Goal: Transaction & Acquisition: Purchase product/service

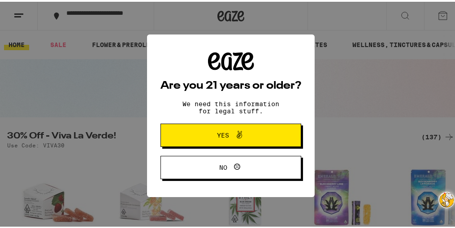
click at [202, 131] on span "Yes" at bounding box center [231, 134] width 68 height 12
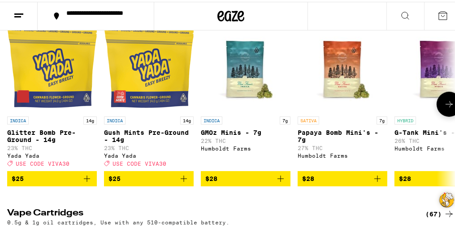
scroll to position [813, 0]
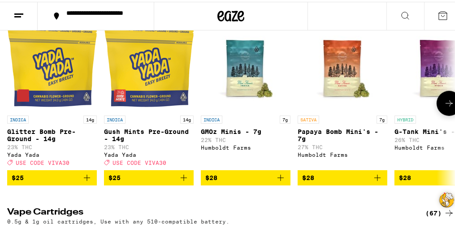
click at [69, 181] on span "$25" at bounding box center [52, 176] width 81 height 11
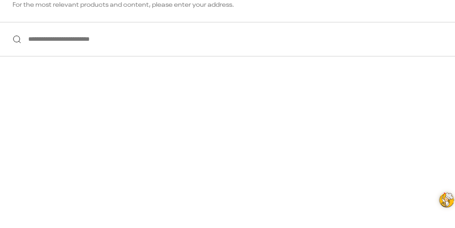
click at [176, 46] on input "**********" at bounding box center [230, 37] width 461 height 34
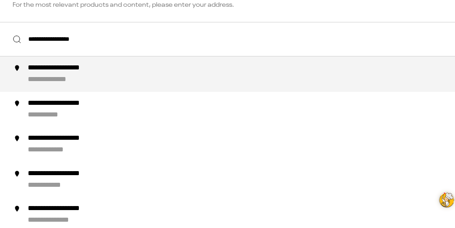
click at [66, 70] on div "**********" at bounding box center [72, 66] width 88 height 9
type input "**********"
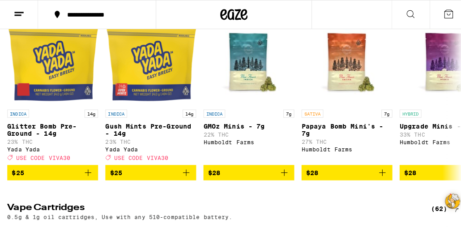
scroll to position [744, 0]
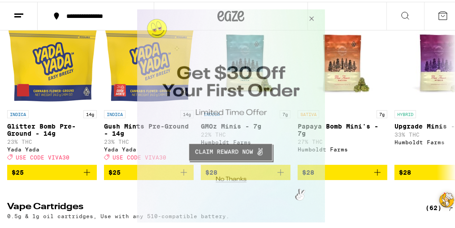
click at [228, 179] on button "Close Modal" at bounding box center [229, 178] width 182 height 14
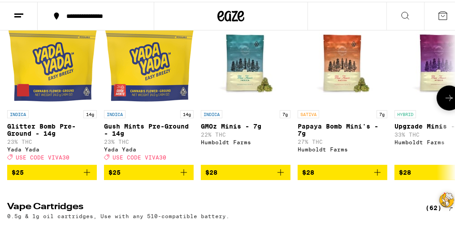
click at [349, 104] on img "Open page for Papaya Bomb Mini's - 7g from Humboldt Farms" at bounding box center [342, 59] width 90 height 90
click at [440, 73] on img "Open page for Upgrade Minis - 7g from Humboldt Farms" at bounding box center [439, 59] width 90 height 90
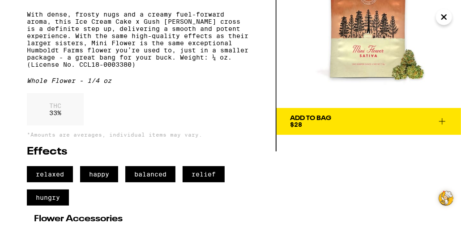
scroll to position [82, 0]
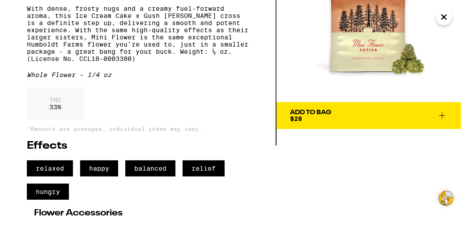
click at [422, 117] on span "Add To Bag $28" at bounding box center [369, 115] width 158 height 13
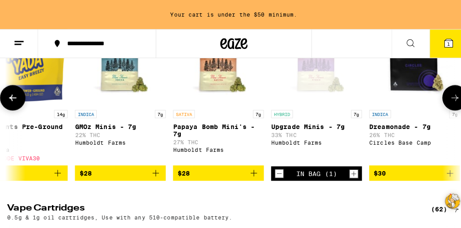
scroll to position [0, 132]
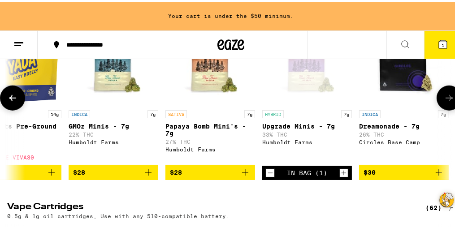
click at [294, 128] on p "Upgrade Minis - 7g" at bounding box center [307, 124] width 90 height 7
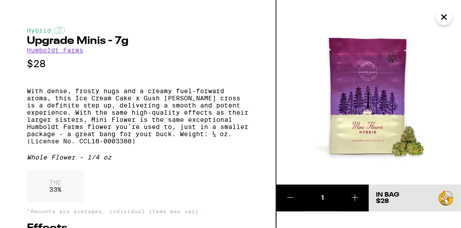
click at [447, 19] on icon "Close" at bounding box center [444, 17] width 4 height 4
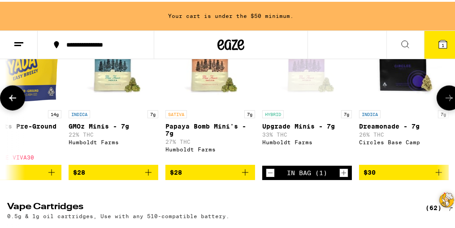
drag, startPoint x: 447, startPoint y: 19, endPoint x: 251, endPoint y: 77, distance: 203.7
click at [251, 77] on img "Open page for Papaya Bomb Mini's - 7g from Humboldt Farms" at bounding box center [210, 59] width 90 height 90
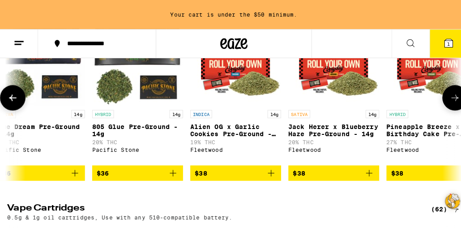
scroll to position [0, 1272]
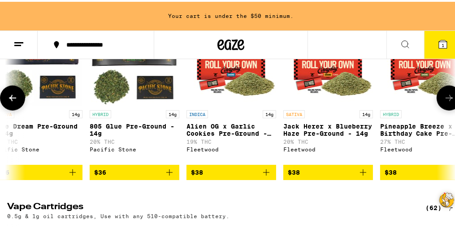
click at [319, 135] on p "Jack Herer x Blueberry Haze Pre-Ground - 14g" at bounding box center [328, 128] width 90 height 14
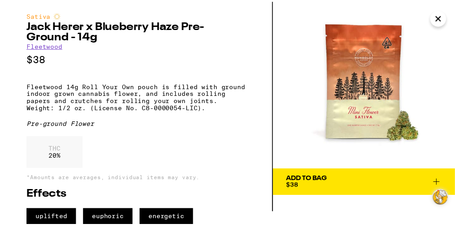
scroll to position [16, 0]
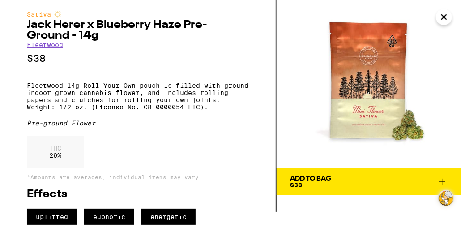
click at [444, 18] on icon "Close" at bounding box center [444, 16] width 11 height 13
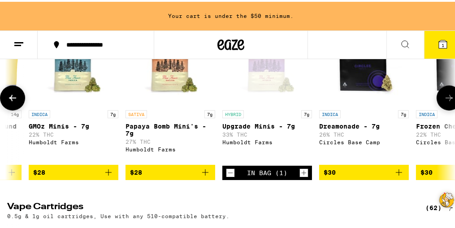
scroll to position [0, 172]
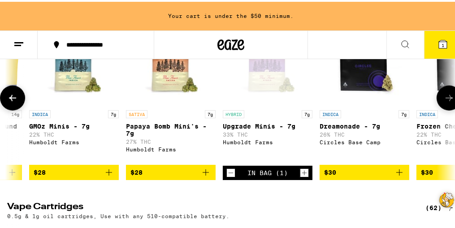
click at [157, 176] on span "$28" at bounding box center [170, 170] width 81 height 11
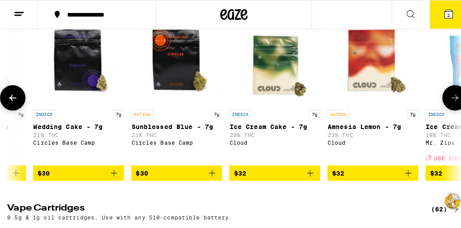
scroll to position [0, 653]
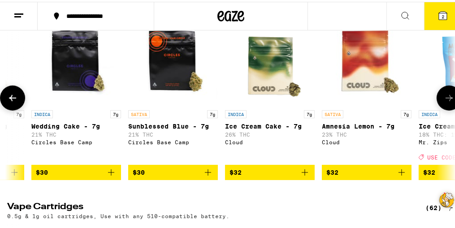
click at [157, 176] on span "$30" at bounding box center [173, 170] width 81 height 11
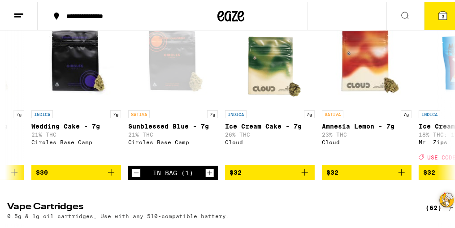
click at [441, 15] on span "3" at bounding box center [442, 14] width 3 height 5
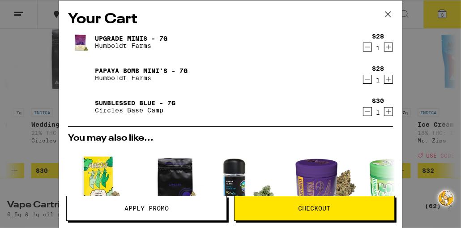
click at [387, 15] on icon at bounding box center [388, 14] width 13 height 13
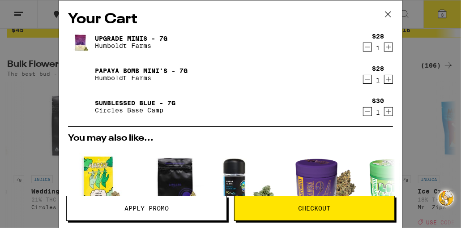
click at [389, 13] on icon at bounding box center [388, 14] width 13 height 13
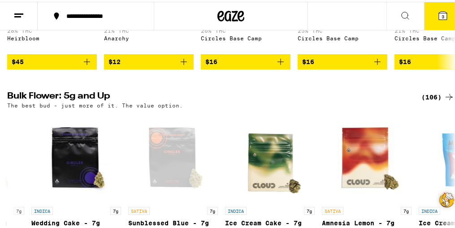
scroll to position [775, 0]
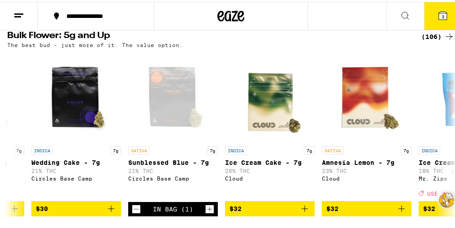
click at [427, 40] on div "(106)" at bounding box center [437, 35] width 33 height 11
click at [444, 40] on icon at bounding box center [449, 35] width 11 height 11
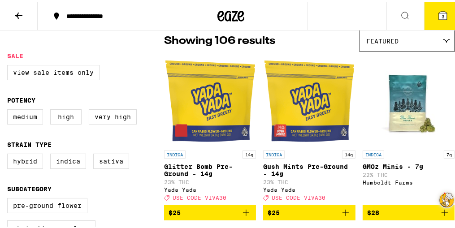
scroll to position [75, 0]
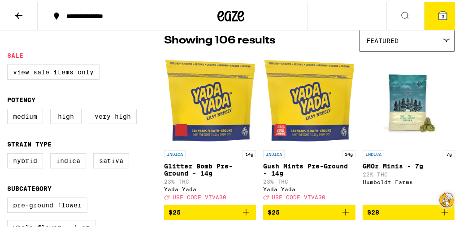
click at [367, 130] on img "Open page for GMOz Minis - 7g from Humboldt Farms" at bounding box center [408, 99] width 90 height 90
click at [67, 119] on label "High" at bounding box center [65, 114] width 31 height 15
click at [9, 109] on input "High" at bounding box center [9, 108] width 0 height 0
checkbox input "true"
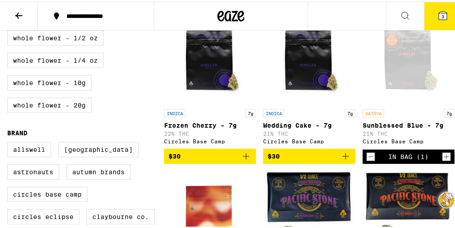
scroll to position [288, 0]
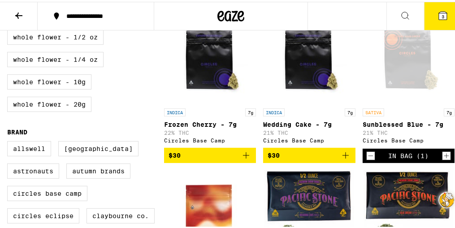
click at [349, 88] on img "Open page for Wedding Cake - 7g from Circles Base Camp" at bounding box center [309, 58] width 90 height 90
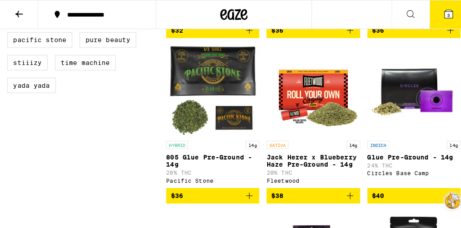
scroll to position [575, 0]
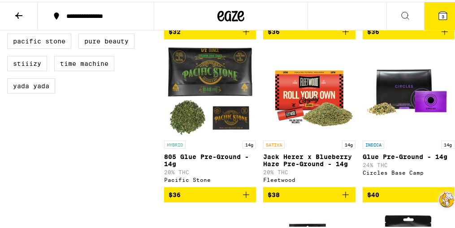
click at [187, 127] on img "Open page for 805 Glue Pre-Ground - 14g from Pacific Stone" at bounding box center [210, 90] width 90 height 90
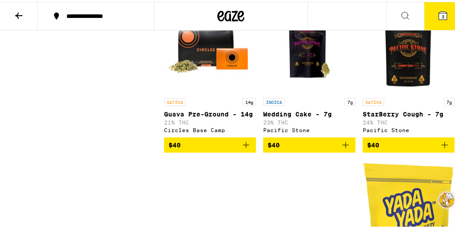
scroll to position [781, 0]
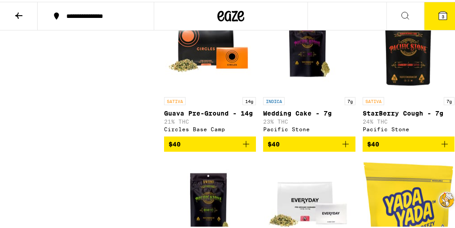
click at [193, 148] on span "$40" at bounding box center [209, 142] width 83 height 11
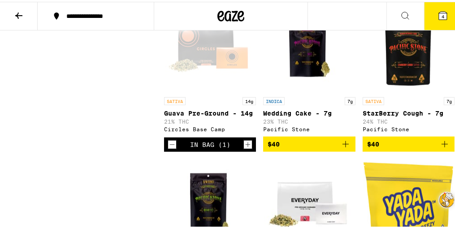
click at [170, 148] on icon "Decrement" at bounding box center [172, 143] width 8 height 11
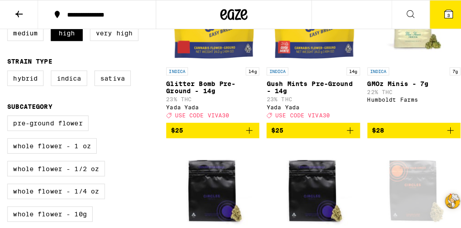
scroll to position [157, 0]
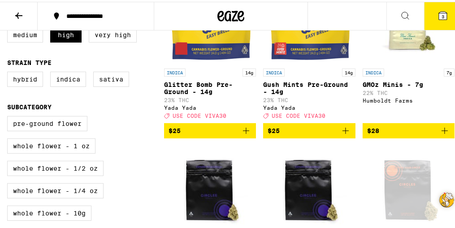
click at [215, 134] on span "$25" at bounding box center [209, 129] width 83 height 11
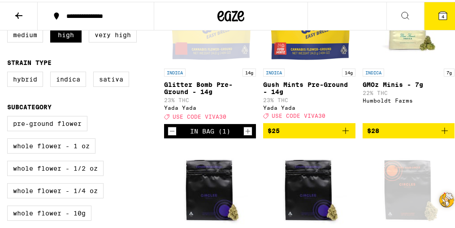
click at [444, 13] on button "4" at bounding box center [443, 14] width 38 height 28
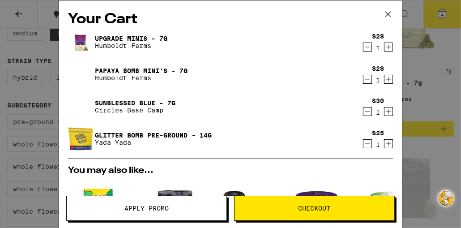
click at [364, 144] on icon "Decrement" at bounding box center [368, 143] width 8 height 11
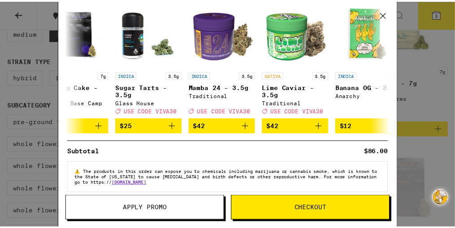
scroll to position [160, 0]
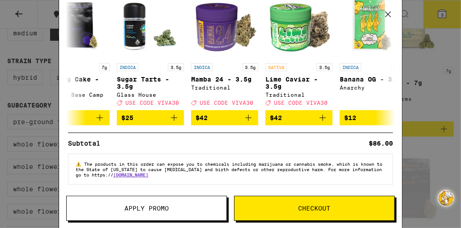
click at [212, 209] on span "Apply Promo" at bounding box center [147, 208] width 160 height 6
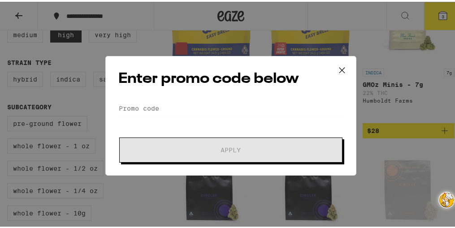
click at [339, 69] on icon at bounding box center [341, 68] width 5 height 5
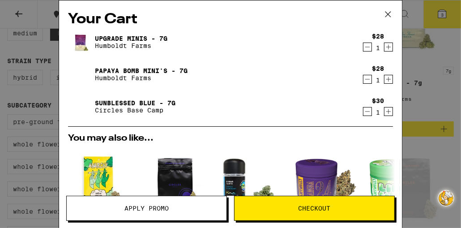
click at [389, 13] on icon at bounding box center [388, 14] width 5 height 5
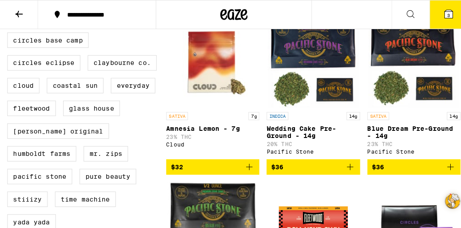
scroll to position [440, 0]
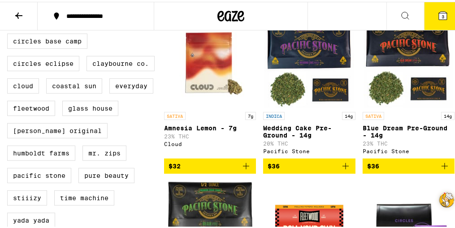
click at [203, 82] on img "Open page for Amnesia Lemon - 7g from Cloud" at bounding box center [210, 61] width 90 height 90
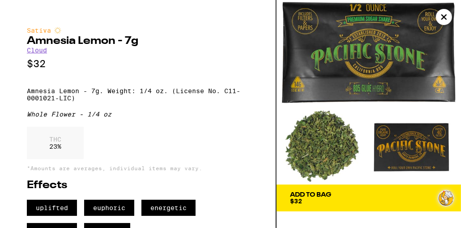
click at [332, 202] on span "Add To Bag $32" at bounding box center [369, 198] width 158 height 13
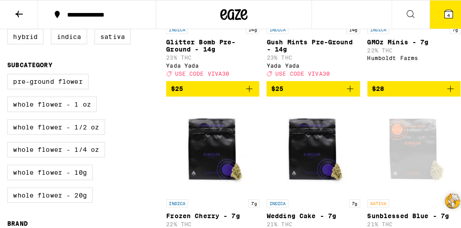
scroll to position [198, 0]
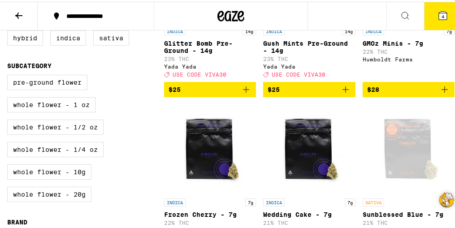
click at [444, 11] on button "4" at bounding box center [443, 14] width 38 height 28
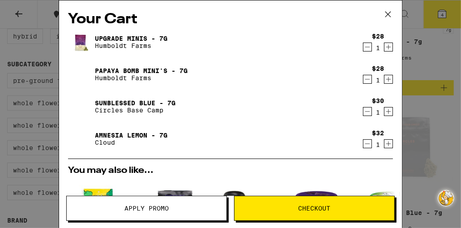
click at [167, 205] on span "Apply Promo" at bounding box center [147, 208] width 44 height 6
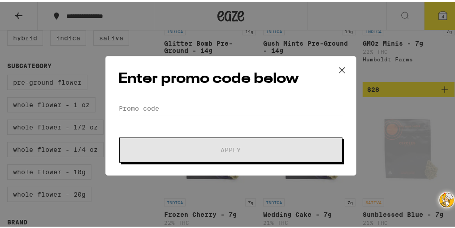
click at [121, 116] on form "Promo Code Apply" at bounding box center [230, 130] width 225 height 61
click at [121, 105] on input "Promo Code" at bounding box center [230, 106] width 225 height 13
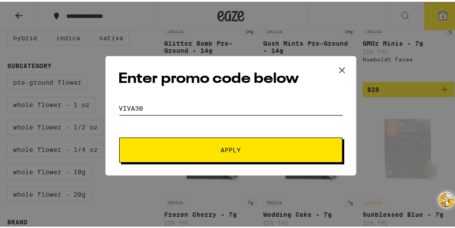
type input "Viva30"
click at [209, 151] on button "Apply" at bounding box center [230, 148] width 223 height 25
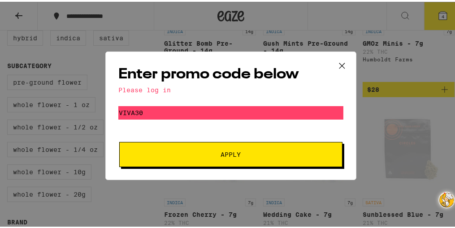
click at [209, 151] on span "Apply" at bounding box center [230, 153] width 161 height 6
click at [339, 63] on icon at bounding box center [341, 63] width 5 height 5
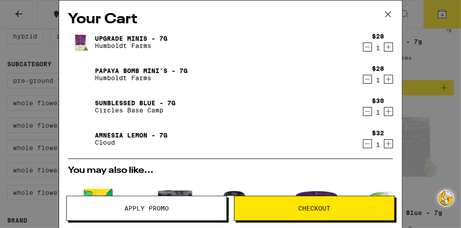
click at [414, 22] on div "Your Cart Upgrade Minis - 7g Humboldt Farms $28 1 Papaya Bomb Mini's - 7g Humbo…" at bounding box center [230, 114] width 461 height 228
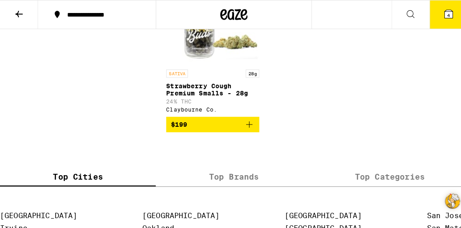
scroll to position [2910, 0]
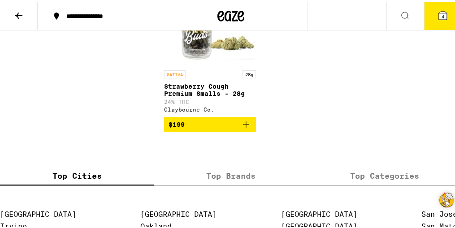
click at [205, 64] on img "Open page for Strawberry Cough Premium Smalls - 28g from Claybourne Co." at bounding box center [210, 19] width 90 height 90
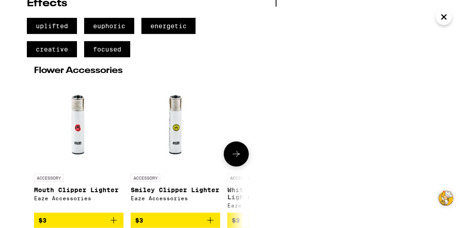
scroll to position [241, 0]
click at [237, 154] on icon at bounding box center [236, 154] width 7 height 6
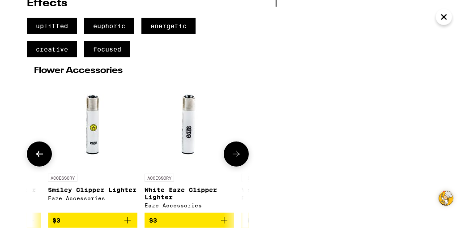
scroll to position [0, 111]
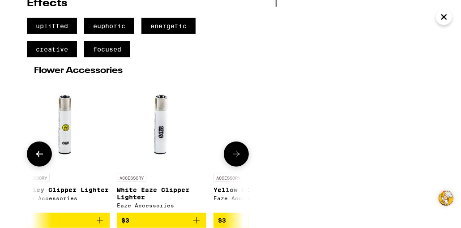
click at [237, 154] on icon at bounding box center [236, 154] width 7 height 6
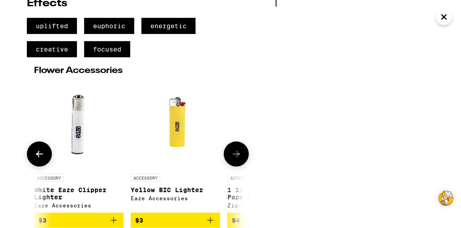
scroll to position [0, 221]
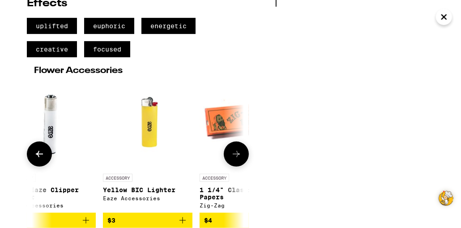
click at [154, 222] on span "$3" at bounding box center [148, 220] width 81 height 11
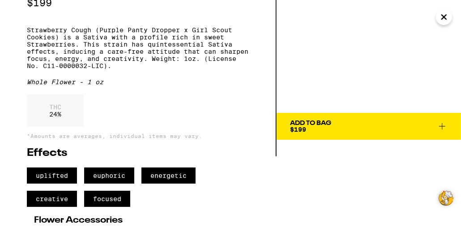
scroll to position [0, 0]
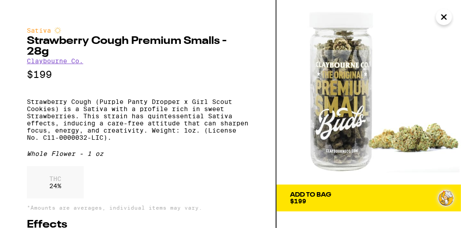
click at [443, 17] on icon "Close" at bounding box center [444, 16] width 11 height 13
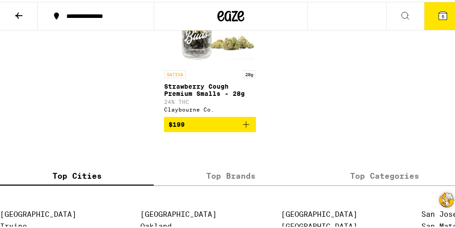
click at [439, 18] on icon at bounding box center [442, 14] width 11 height 11
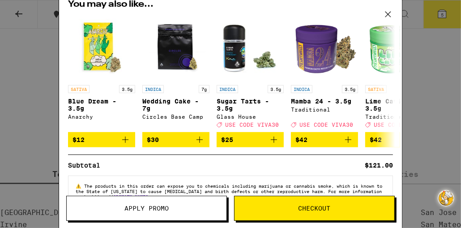
scroll to position [199, 0]
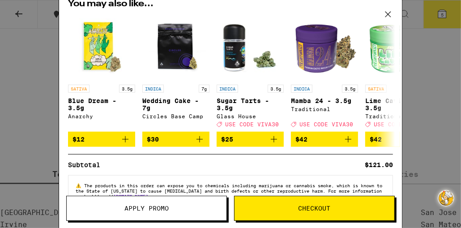
click at [328, 202] on button "Checkout" at bounding box center [314, 208] width 161 height 25
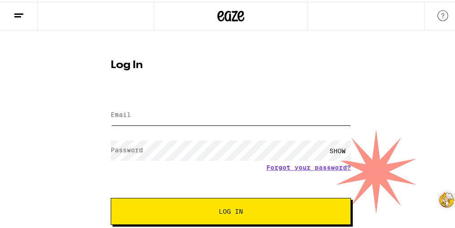
type input "linda7304@gmail.com"
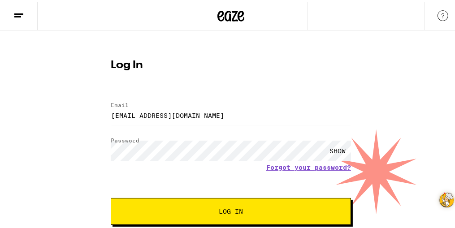
click at [328, 202] on button "Log In" at bounding box center [231, 209] width 240 height 27
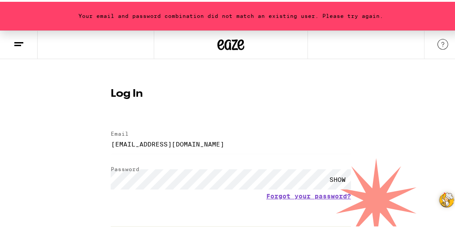
click at [333, 177] on div "SHOW" at bounding box center [337, 178] width 27 height 20
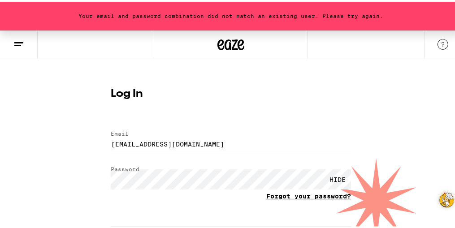
click at [320, 195] on link "Forgot your password?" at bounding box center [308, 194] width 85 height 7
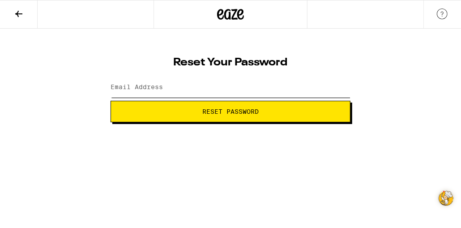
click at [266, 90] on input "Email Address" at bounding box center [231, 88] width 240 height 20
type input "linda7304@gmail.com"
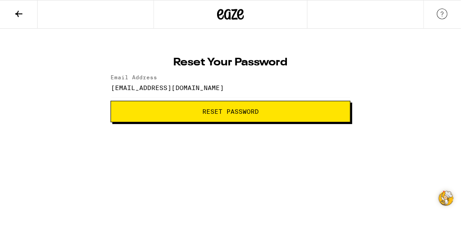
click at [219, 119] on button "Reset Password" at bounding box center [231, 112] width 240 height 22
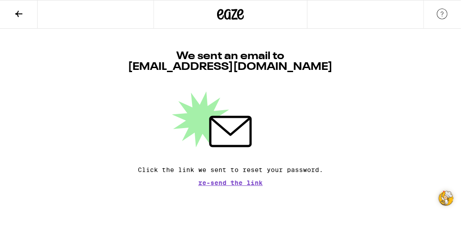
click at [237, 133] on icon at bounding box center [231, 131] width 40 height 29
click at [224, 123] on icon at bounding box center [231, 131] width 40 height 29
click at [219, 183] on span "Re-send the link" at bounding box center [230, 183] width 65 height 6
click at [233, 132] on icon at bounding box center [231, 131] width 43 height 31
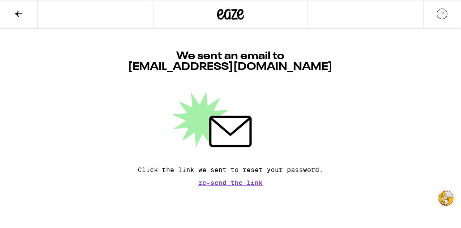
click at [16, 12] on icon at bounding box center [18, 14] width 11 height 11
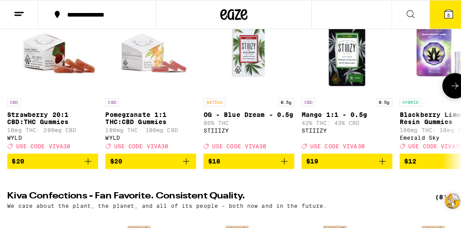
scroll to position [159, 0]
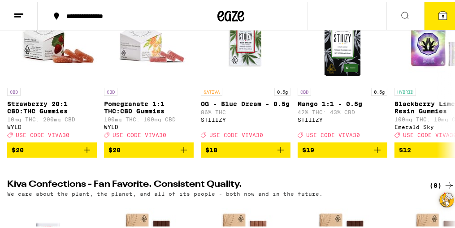
click at [431, 6] on button "5" at bounding box center [443, 14] width 38 height 28
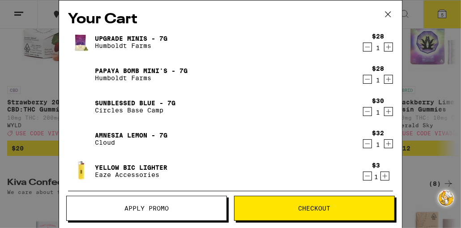
click at [159, 207] on span "Apply Promo" at bounding box center [147, 208] width 44 height 6
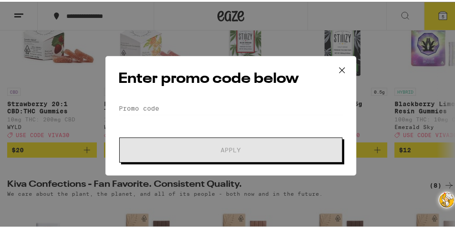
click at [155, 129] on form "Promo Code Apply" at bounding box center [230, 130] width 225 height 61
click at [127, 105] on input "Promo Code" at bounding box center [230, 106] width 225 height 13
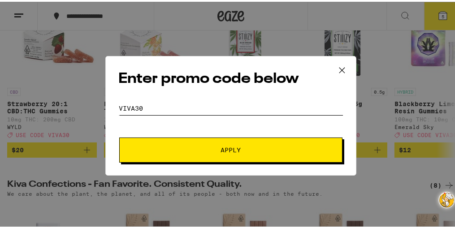
type input "Viva30"
click at [195, 148] on span "Apply" at bounding box center [230, 148] width 161 height 6
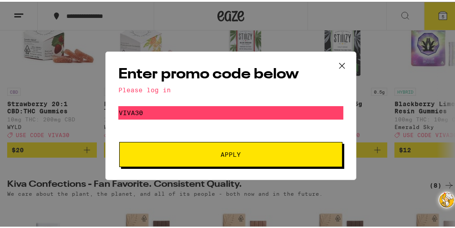
click at [147, 86] on div "Please log in" at bounding box center [230, 88] width 225 height 7
click at [221, 150] on span "Apply" at bounding box center [231, 153] width 20 height 6
click at [339, 66] on icon at bounding box center [341, 63] width 13 height 13
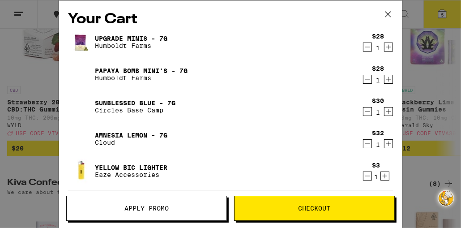
click at [319, 208] on span "Checkout" at bounding box center [315, 208] width 32 height 6
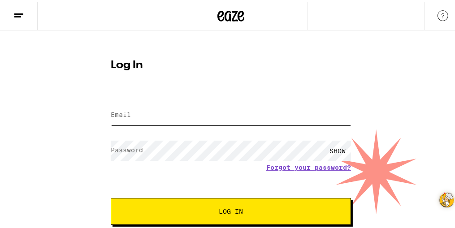
type input "linda7304@gmail.com"
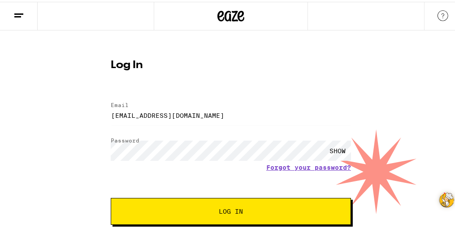
click at [334, 147] on div "SHOW" at bounding box center [337, 149] width 27 height 20
click at [289, 211] on span "Log In" at bounding box center [231, 210] width 168 height 6
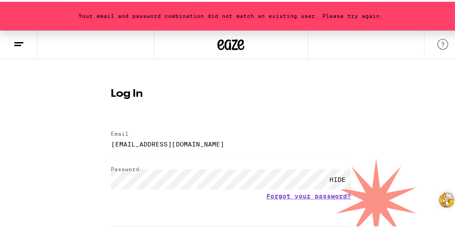
scroll to position [50, 0]
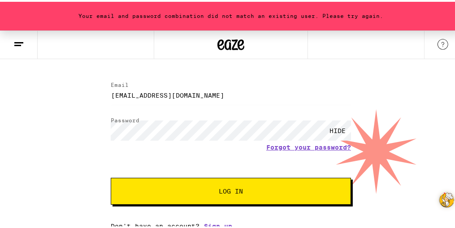
click at [232, 191] on span "Log In" at bounding box center [231, 189] width 24 height 6
click at [281, 188] on span "Log In" at bounding box center [231, 189] width 168 height 6
click at [430, 16] on div "Your email and password combination did not match an existing user. Please try …" at bounding box center [230, 14] width 461 height 29
click at [17, 41] on line at bounding box center [18, 41] width 9 height 0
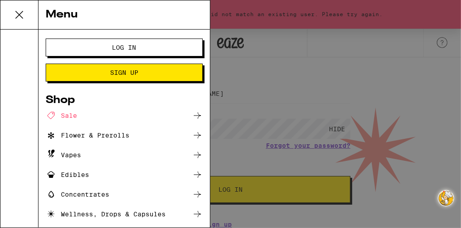
click at [114, 47] on span "Log In" at bounding box center [124, 47] width 24 height 6
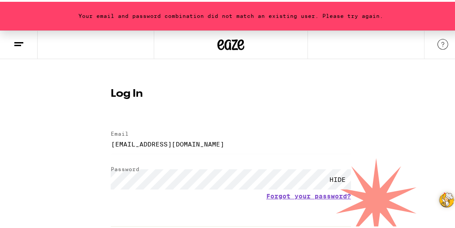
scroll to position [50, 0]
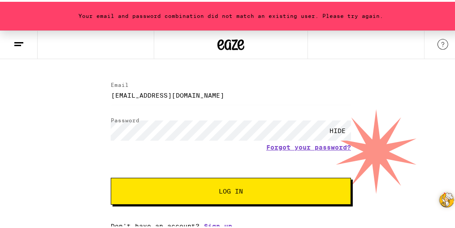
click at [186, 184] on button "Log In" at bounding box center [231, 189] width 240 height 27
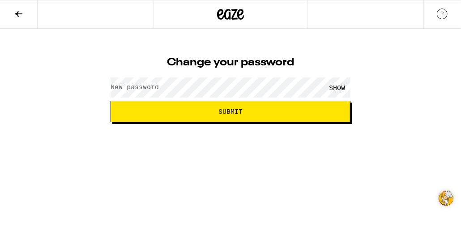
click at [116, 88] on label "New password" at bounding box center [135, 86] width 48 height 7
click at [293, 108] on span "Submit" at bounding box center [230, 111] width 225 height 6
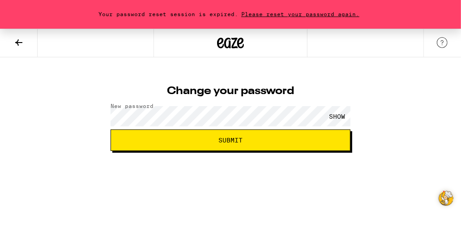
click at [336, 116] on div "SHOW" at bounding box center [337, 116] width 27 height 20
click at [336, 116] on div "HIDE" at bounding box center [337, 116] width 27 height 20
click at [250, 141] on span "Submit" at bounding box center [230, 140] width 225 height 6
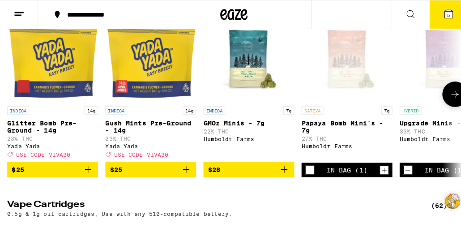
scroll to position [748, 0]
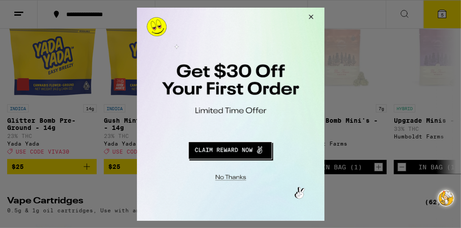
click at [47, 192] on div at bounding box center [230, 114] width 461 height 228
click at [219, 146] on button "Redirect to URL" at bounding box center [230, 149] width 156 height 22
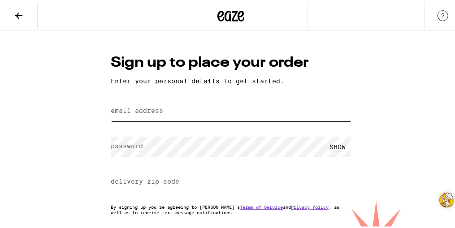
type input "[EMAIL_ADDRESS][DOMAIN_NAME]"
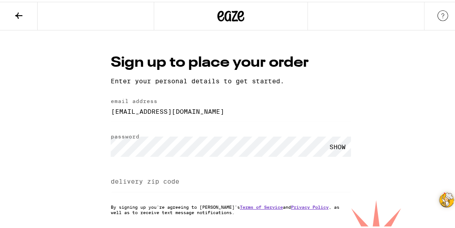
click at [160, 183] on label "delivery zip code" at bounding box center [145, 179] width 69 height 7
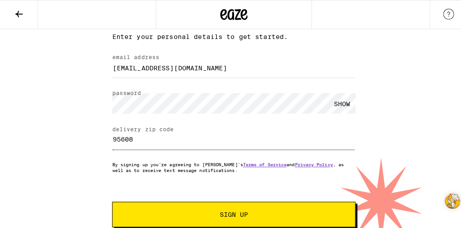
scroll to position [46, 0]
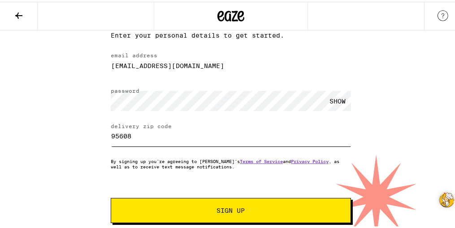
type input "95608"
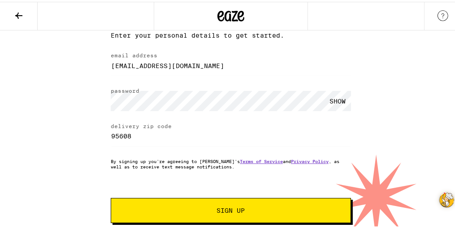
click at [172, 205] on button "Sign Up" at bounding box center [231, 208] width 240 height 25
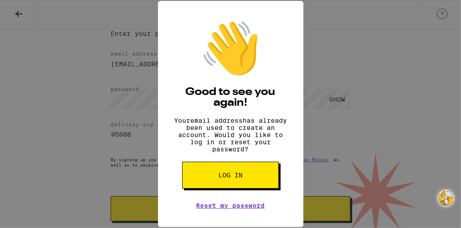
click at [224, 187] on button "Log in" at bounding box center [230, 175] width 97 height 27
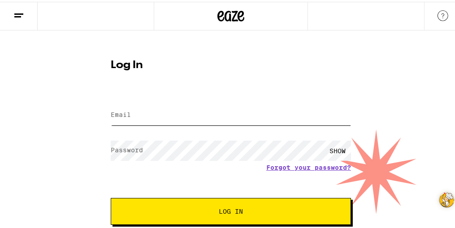
type input "[EMAIL_ADDRESS][DOMAIN_NAME]"
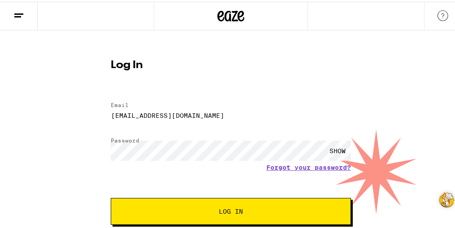
click at [219, 205] on button "Log In" at bounding box center [231, 209] width 240 height 27
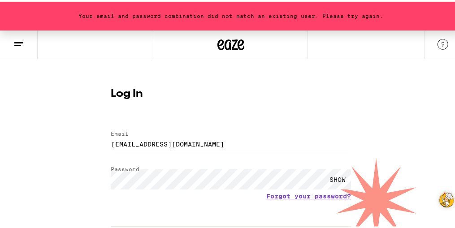
click at [333, 177] on div "SHOW" at bounding box center [337, 178] width 27 height 20
click at [297, 146] on input "linda7304@gmail.com" at bounding box center [231, 142] width 240 height 20
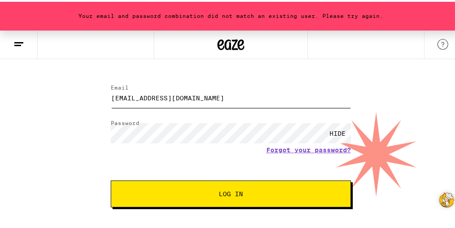
scroll to position [50, 0]
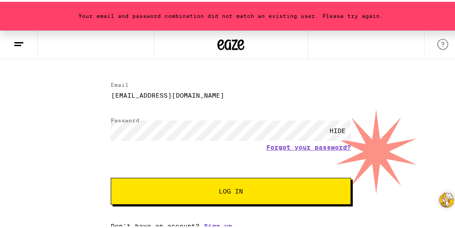
click at [287, 185] on button "Log In" at bounding box center [231, 189] width 240 height 27
click at [333, 145] on link "Forgot your password?" at bounding box center [308, 145] width 85 height 7
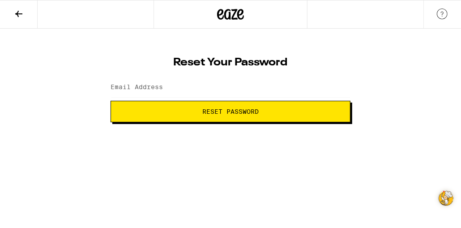
click at [242, 113] on span "Reset Password" at bounding box center [230, 111] width 56 height 6
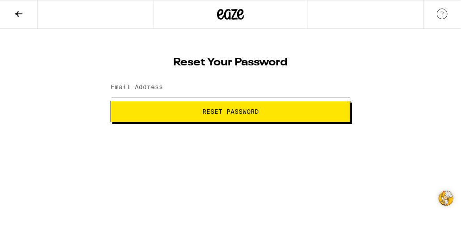
click at [203, 83] on input "Email Address" at bounding box center [231, 88] width 240 height 20
type input "linda7304@gmail.com"
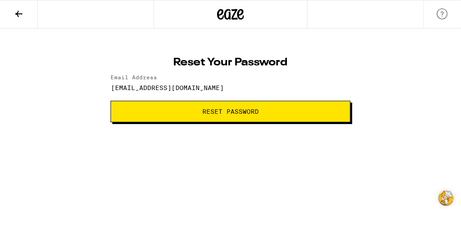
click at [172, 116] on button "Reset Password" at bounding box center [231, 112] width 240 height 22
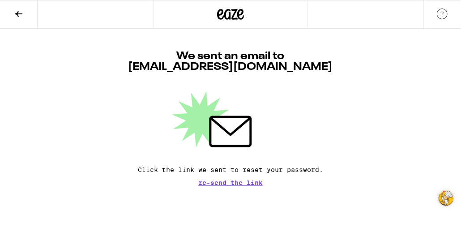
click at [17, 15] on icon at bounding box center [18, 14] width 11 height 11
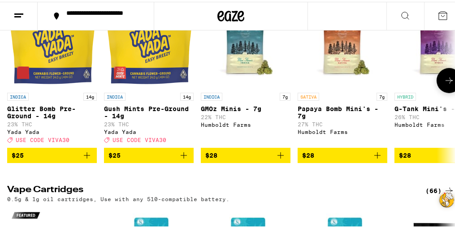
scroll to position [761, 0]
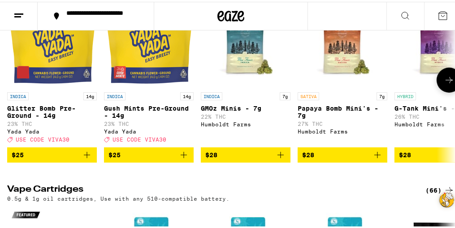
click at [330, 159] on span "$28" at bounding box center [342, 153] width 81 height 11
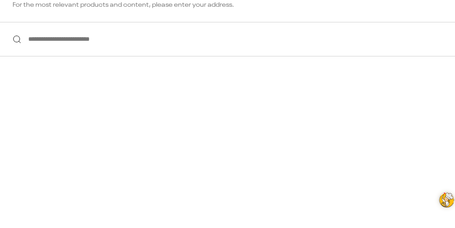
click at [150, 43] on input "**********" at bounding box center [230, 37] width 461 height 34
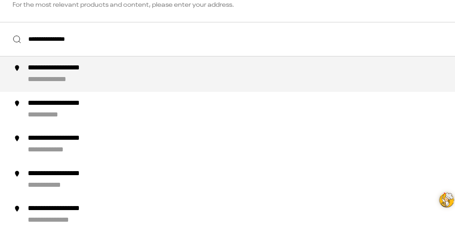
click at [46, 77] on div "**********" at bounding box center [60, 77] width 65 height 9
type input "**********"
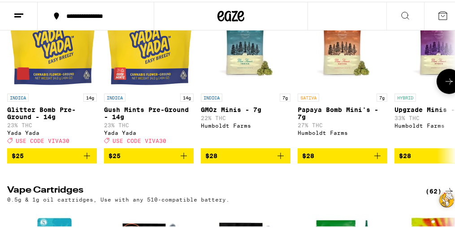
click at [34, 159] on span "$25" at bounding box center [52, 154] width 81 height 11
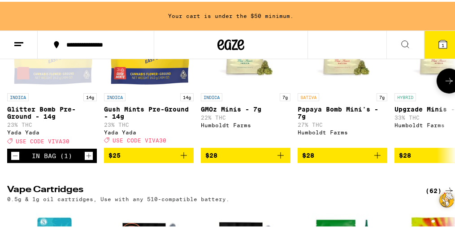
click at [398, 87] on img "Open page for Upgrade Minis - 7g from Humboldt Farms" at bounding box center [439, 42] width 90 height 90
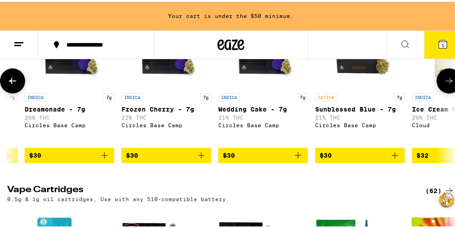
scroll to position [0, 468]
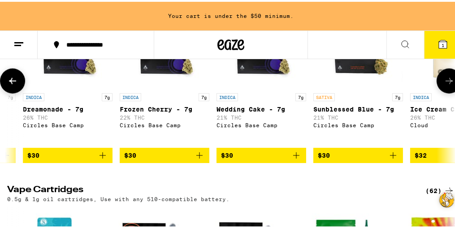
click at [359, 159] on span "$30" at bounding box center [358, 153] width 81 height 11
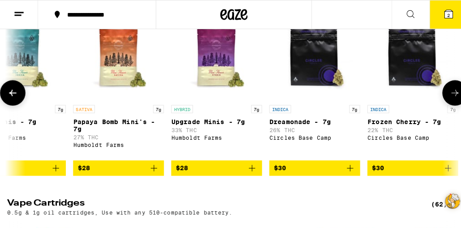
scroll to position [0, 225]
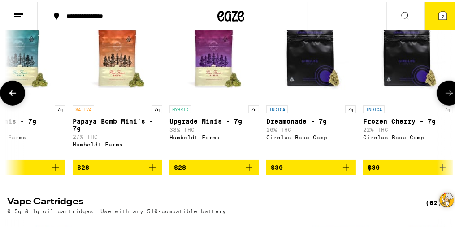
click at [129, 171] on span "$28" at bounding box center [117, 165] width 81 height 11
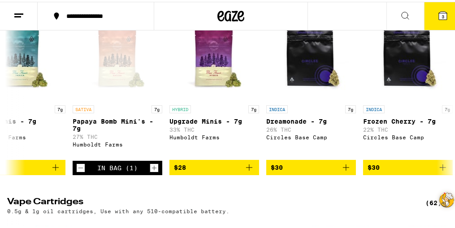
click at [439, 16] on icon at bounding box center [443, 14] width 8 height 8
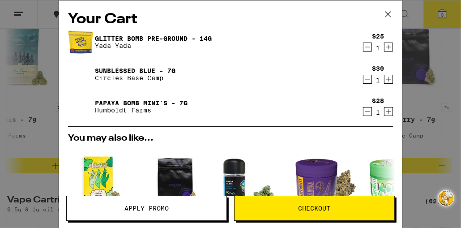
click at [165, 211] on span "Apply Promo" at bounding box center [147, 208] width 44 height 6
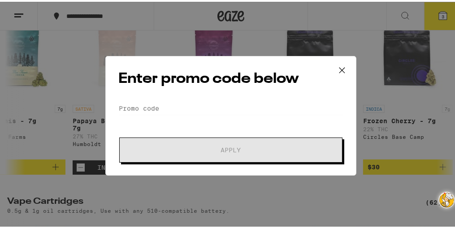
click at [137, 118] on form "Promo Code Apply" at bounding box center [230, 130] width 225 height 61
click at [137, 108] on input "Promo Code" at bounding box center [230, 106] width 225 height 13
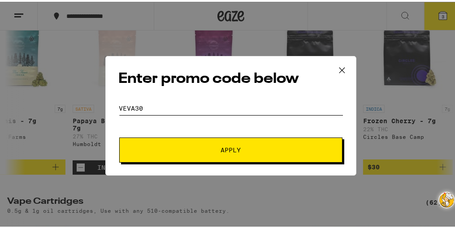
type input "Veva30"
click at [175, 150] on span "Apply" at bounding box center [230, 148] width 161 height 6
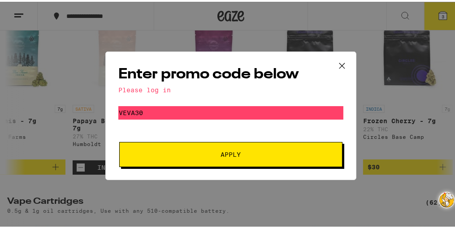
click at [175, 150] on button "Apply" at bounding box center [230, 152] width 223 height 25
click at [337, 61] on icon at bounding box center [341, 63] width 13 height 13
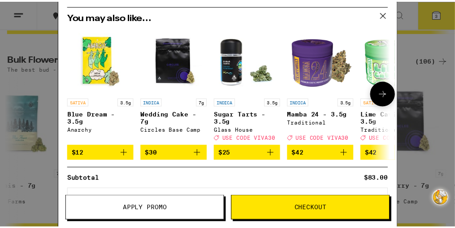
scroll to position [160, 0]
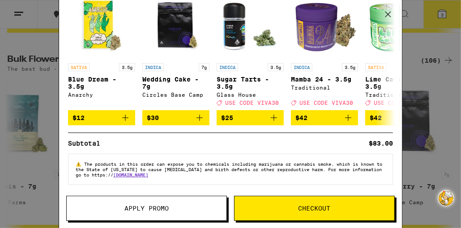
click at [146, 208] on span "Apply Promo" at bounding box center [147, 208] width 44 height 6
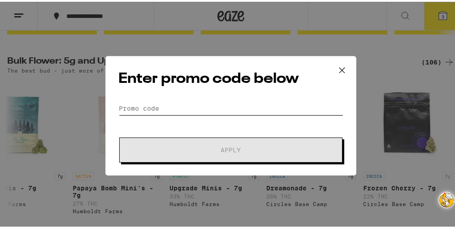
click at [127, 108] on input "Promo Code" at bounding box center [230, 106] width 225 height 13
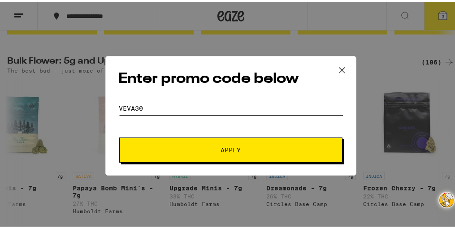
type input "Veva30"
click at [189, 153] on button "Apply" at bounding box center [230, 148] width 223 height 25
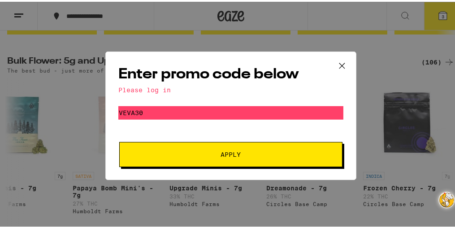
click at [397, 14] on div "Enter promo code below Please log in Promo Code Veva30 Apply" at bounding box center [230, 114] width 461 height 228
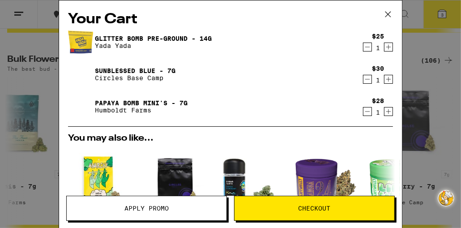
click at [388, 12] on icon at bounding box center [388, 14] width 13 height 13
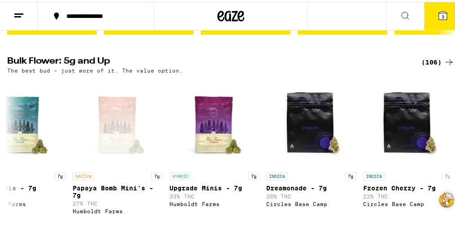
click at [400, 13] on icon at bounding box center [405, 14] width 11 height 11
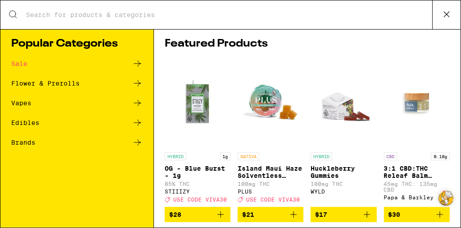
click at [256, 22] on div "Search for Products" at bounding box center [230, 14] width 461 height 29
click at [193, 16] on input "Search for Products" at bounding box center [229, 15] width 407 height 8
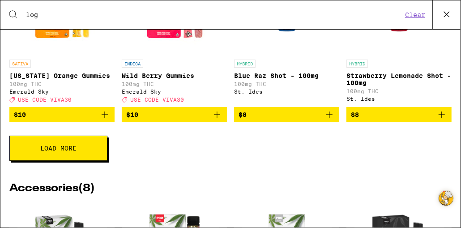
scroll to position [391, 0]
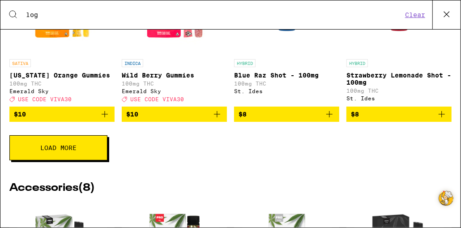
type input "log"
click at [447, 17] on icon at bounding box center [446, 14] width 13 height 13
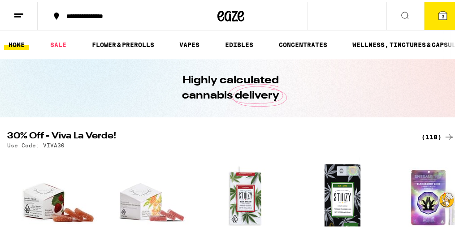
click at [441, 17] on span "3" at bounding box center [442, 14] width 3 height 5
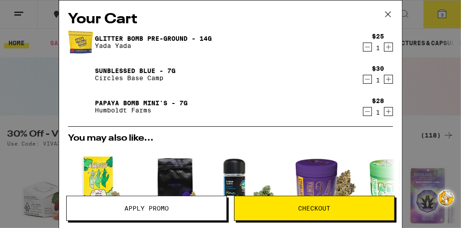
click at [345, 211] on span "Checkout" at bounding box center [315, 208] width 160 height 6
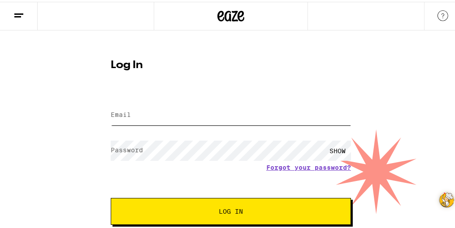
type input "linda7304@gmail.com"
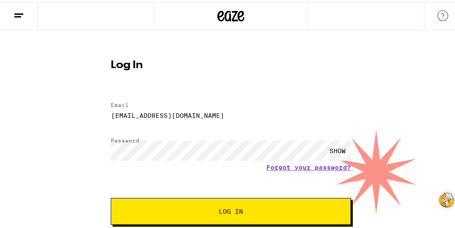
click at [224, 211] on span "Log In" at bounding box center [231, 210] width 24 height 6
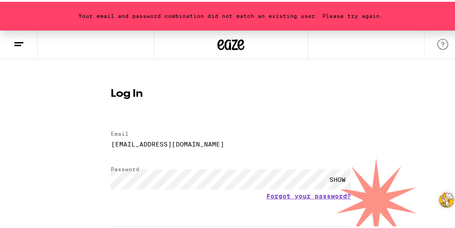
click at [331, 178] on div "SHOW" at bounding box center [337, 178] width 27 height 20
click at [335, 177] on div "HIDE" at bounding box center [337, 178] width 27 height 20
click at [335, 177] on div "SHOW" at bounding box center [337, 178] width 27 height 20
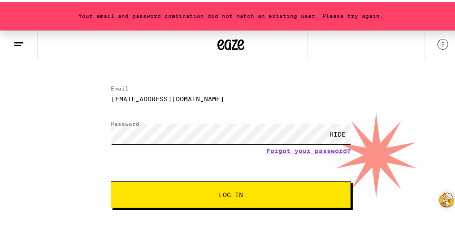
scroll to position [50, 0]
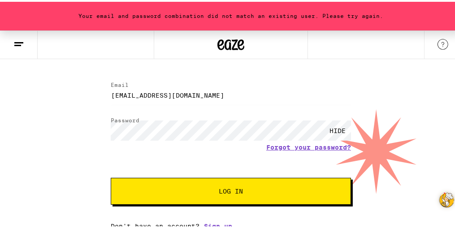
click at [241, 196] on button "Log In" at bounding box center [231, 189] width 240 height 27
click at [233, 182] on button "Log In" at bounding box center [231, 189] width 240 height 27
click at [437, 44] on img at bounding box center [442, 42] width 11 height 11
click at [234, 190] on span "Log In" at bounding box center [231, 189] width 24 height 6
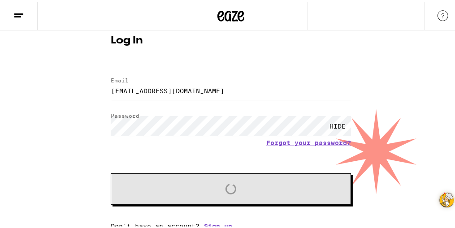
scroll to position [22, 0]
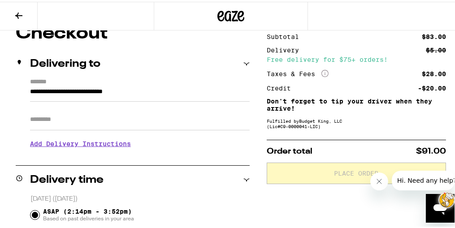
scroll to position [86, 0]
click at [97, 145] on h3 "Add Delivery Instructions" at bounding box center [140, 142] width 220 height 21
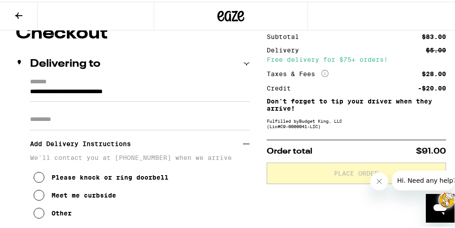
click at [233, 159] on p "We'll contact you at (916) 990-2790 when we arrive" at bounding box center [140, 155] width 220 height 7
click at [30, 165] on div "Please knock or ring doorbell Meet me curbside Other" at bounding box center [140, 189] width 220 height 61
click at [38, 215] on icon at bounding box center [39, 211] width 11 height 11
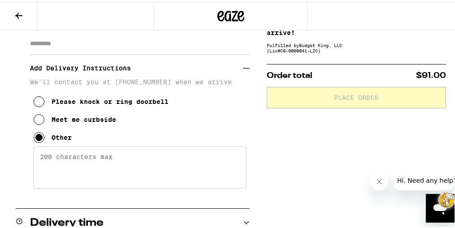
scroll to position [162, 0]
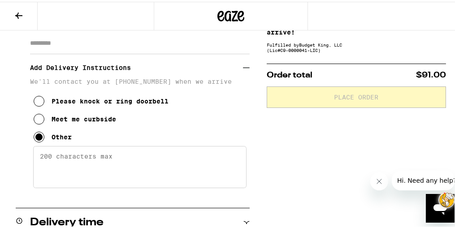
click at [34, 158] on textarea "Enter any other delivery instructions you want driver to know" at bounding box center [139, 165] width 213 height 42
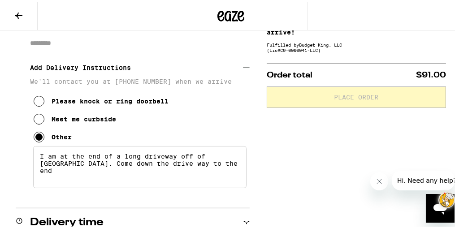
click at [80, 172] on textarea "I am at the end of a long driveway off of Lincoln. Come down the drive way to t…" at bounding box center [139, 165] width 213 height 42
click at [217, 155] on textarea "I am at the end of a long driveway off of Lincoln. Come down the drive way to t…" at bounding box center [139, 165] width 213 height 42
click at [230, 164] on textarea "I am at the end of a long driveway off of Lincoln. Come down the drive way to t…" at bounding box center [139, 165] width 213 height 42
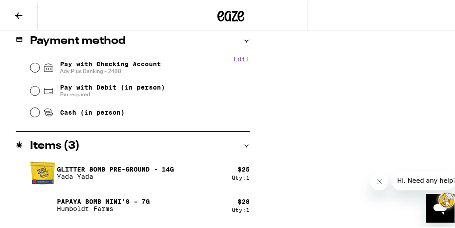
scroll to position [508, 0]
type textarea "I am at the end of a long driveway off of Lincoln. Come down the drive way to t…"
click at [33, 89] on input "Pay with Debit (in person) Pin required" at bounding box center [34, 88] width 9 height 9
radio input "true"
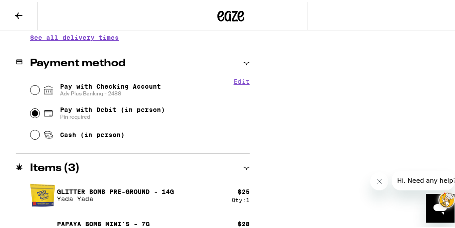
scroll to position [484, 0]
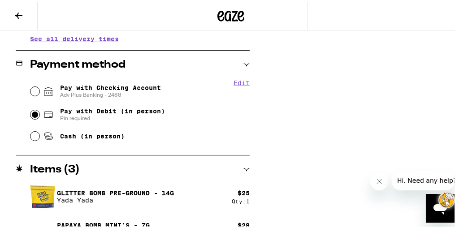
click at [244, 62] on icon at bounding box center [247, 63] width 6 height 3
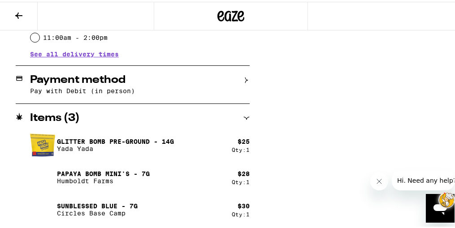
scroll to position [469, 0]
click at [244, 78] on icon at bounding box center [246, 78] width 6 height 6
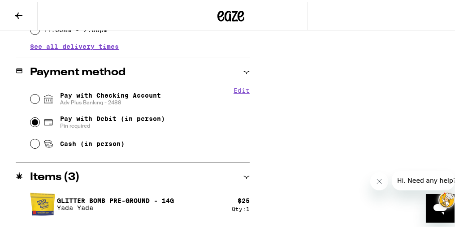
scroll to position [535, 0]
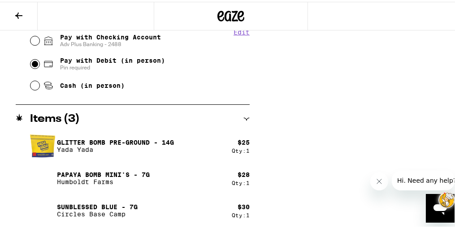
click at [244, 115] on icon at bounding box center [246, 117] width 6 height 6
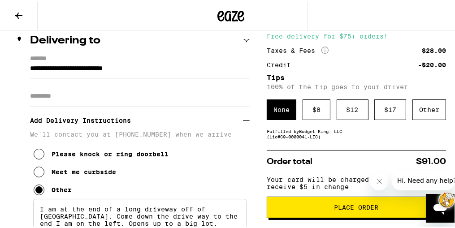
scroll to position [110, 0]
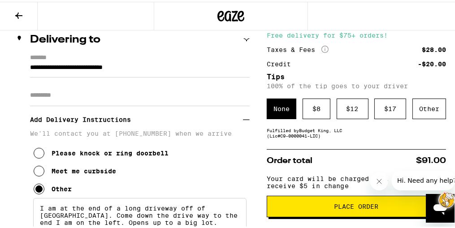
click at [345, 203] on button "Place Order" at bounding box center [356, 205] width 179 height 22
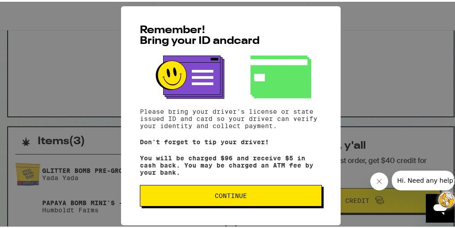
scroll to position [102, 0]
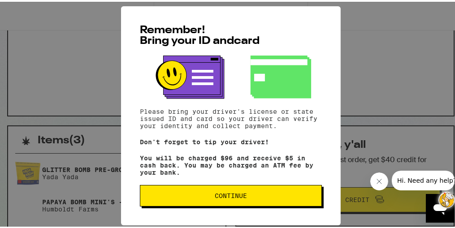
click at [243, 196] on span "Continue" at bounding box center [231, 194] width 32 height 6
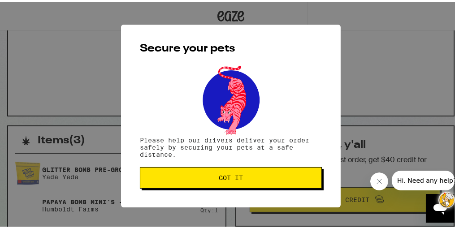
click at [229, 176] on span "Got it" at bounding box center [231, 176] width 24 height 6
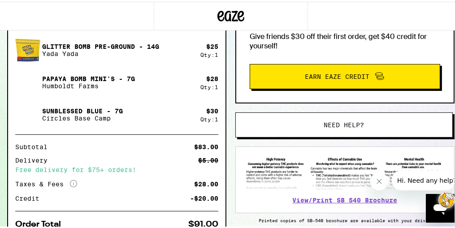
scroll to position [225, 0]
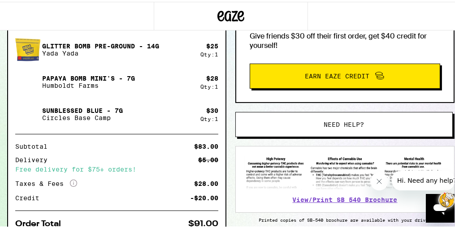
click at [206, 157] on div "$5.00" at bounding box center [208, 158] width 20 height 6
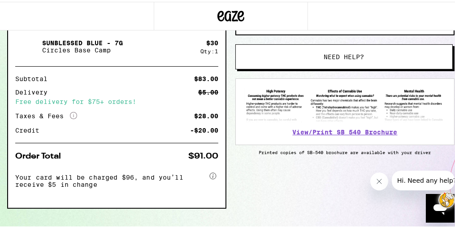
scroll to position [309, 0]
